Goal: Information Seeking & Learning: Learn about a topic

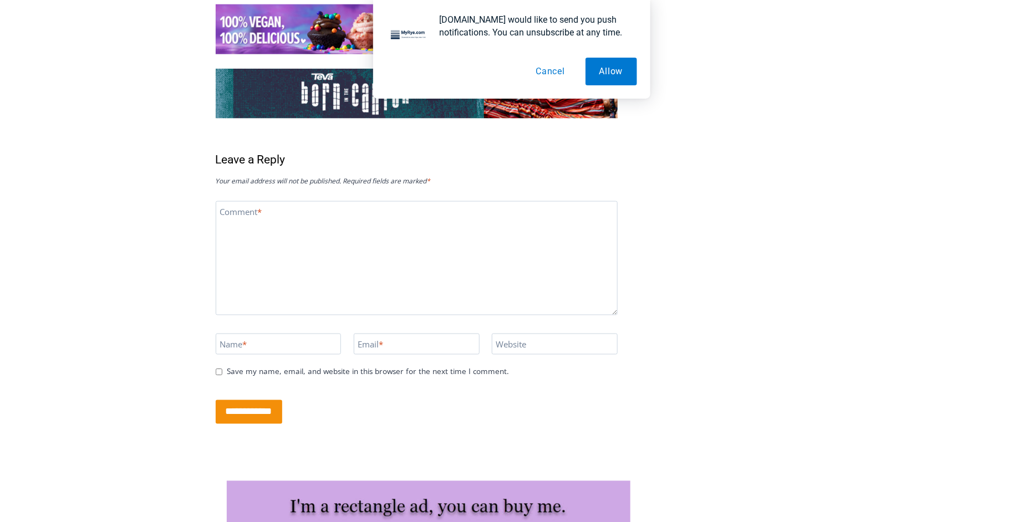
scroll to position [2608, 0]
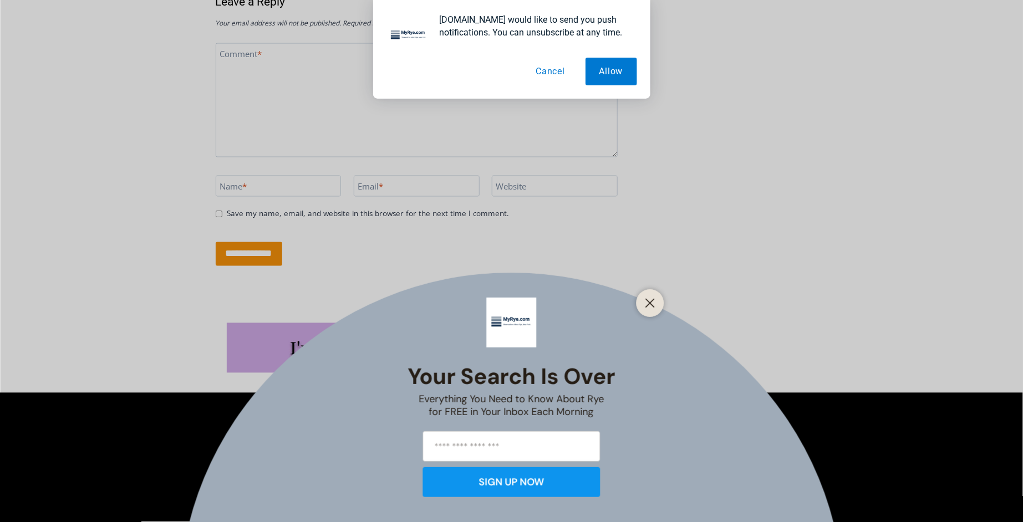
drag, startPoint x: 691, startPoint y: 77, endPoint x: 703, endPoint y: 48, distance: 31.3
click at [692, 77] on div "MyRye.com would like to send you push notifications. You can unsubscribe at any…" at bounding box center [511, 49] width 1023 height 99
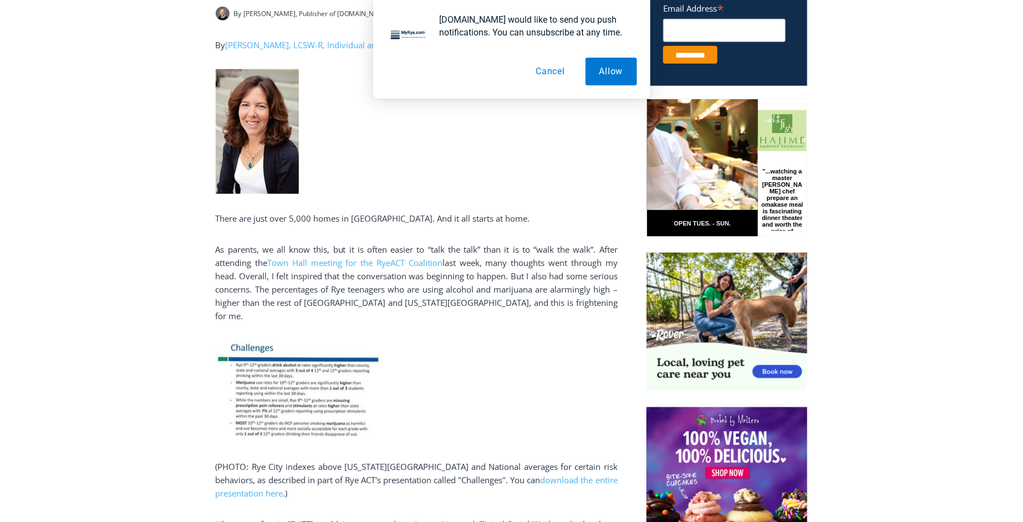
scroll to position [333, 0]
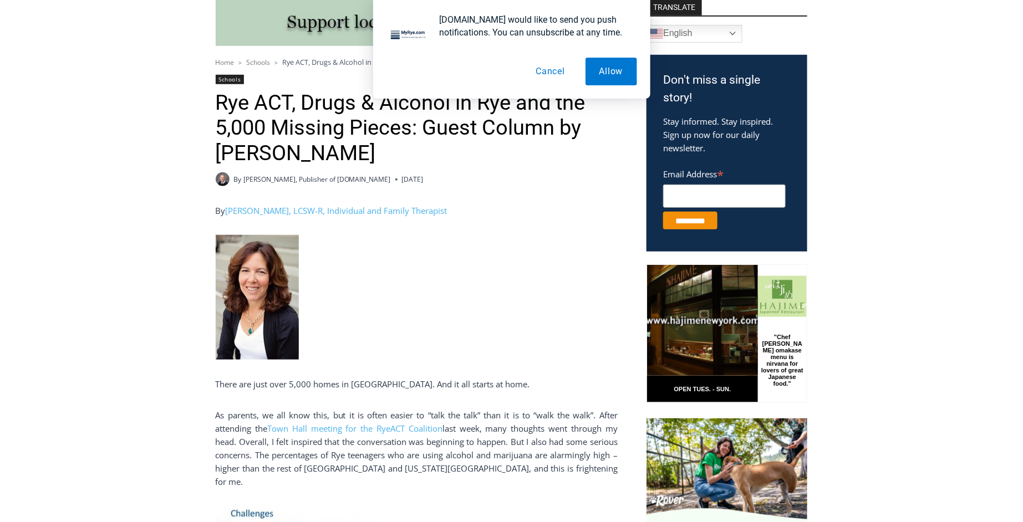
click at [545, 72] on button "Cancel" at bounding box center [550, 72] width 57 height 28
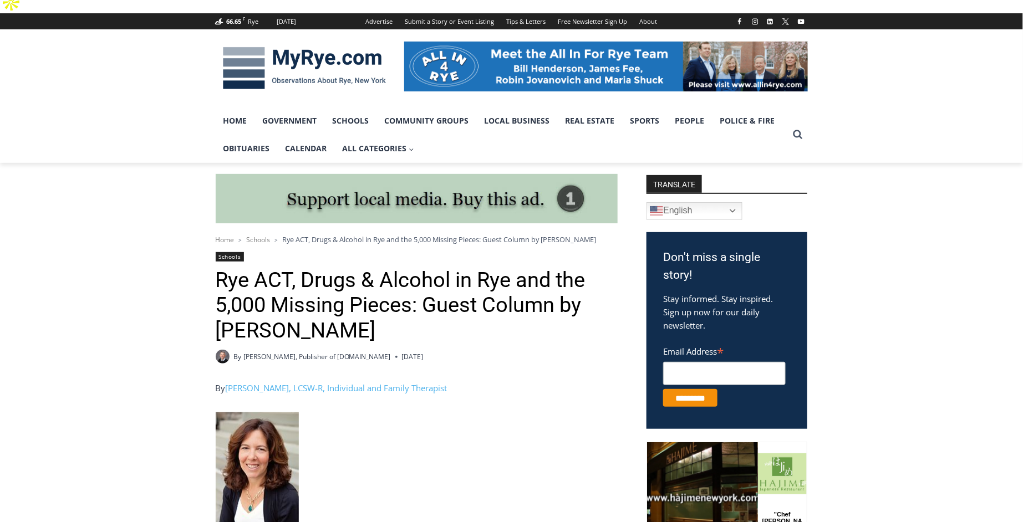
scroll to position [0, 0]
